Goal: Task Accomplishment & Management: Manage account settings

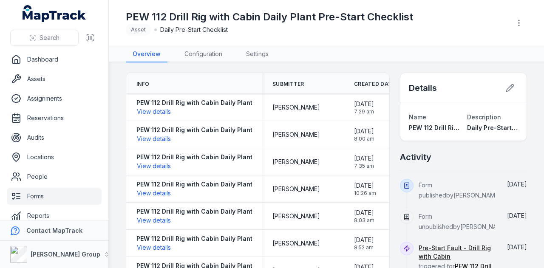
scroll to position [10, 0]
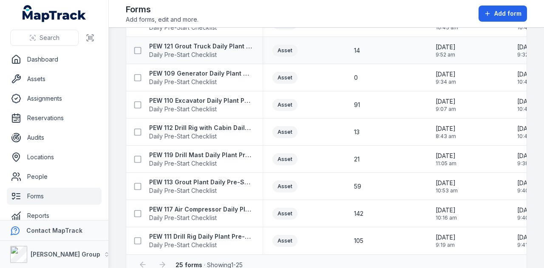
scroll to position [529, 0]
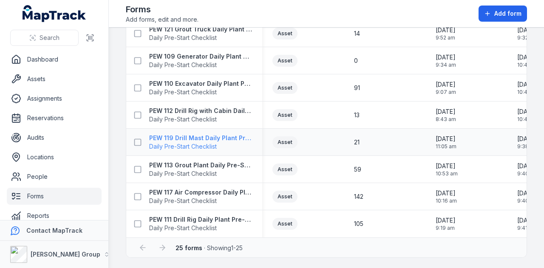
click at [227, 136] on strong "PEW 119 Drill Mast Daily Plant Pre-Start Checklist" at bounding box center [200, 138] width 103 height 9
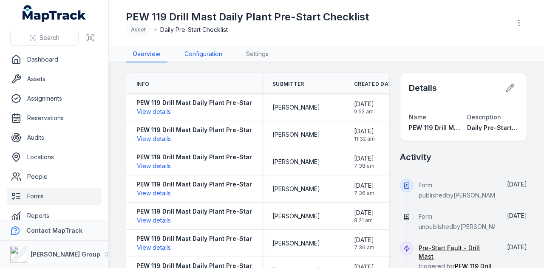
click at [214, 60] on link "Configuration" at bounding box center [203, 54] width 51 height 16
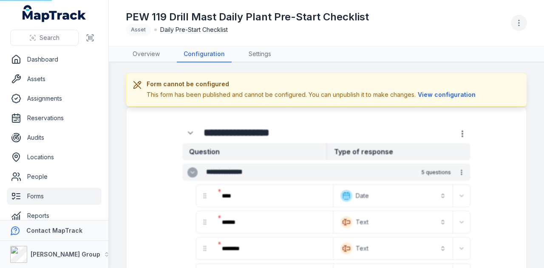
click at [525, 23] on button "button" at bounding box center [519, 23] width 16 height 16
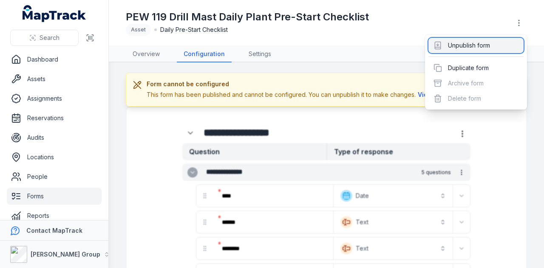
click at [501, 47] on div "Unpublish form" at bounding box center [476, 45] width 95 height 15
